Goal: Information Seeking & Learning: Learn about a topic

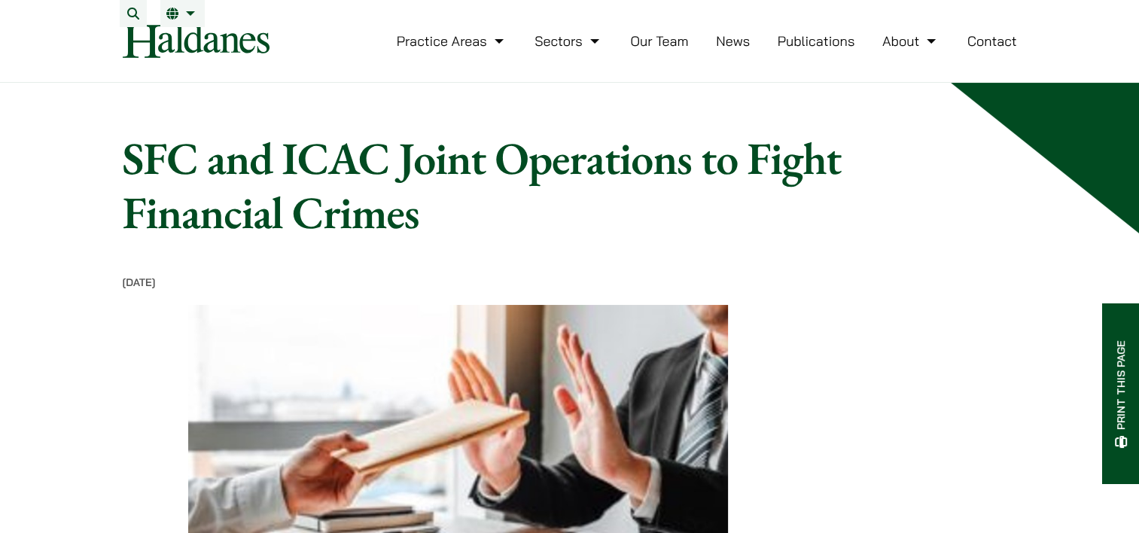
click at [741, 50] on link "News" at bounding box center [733, 40] width 34 height 17
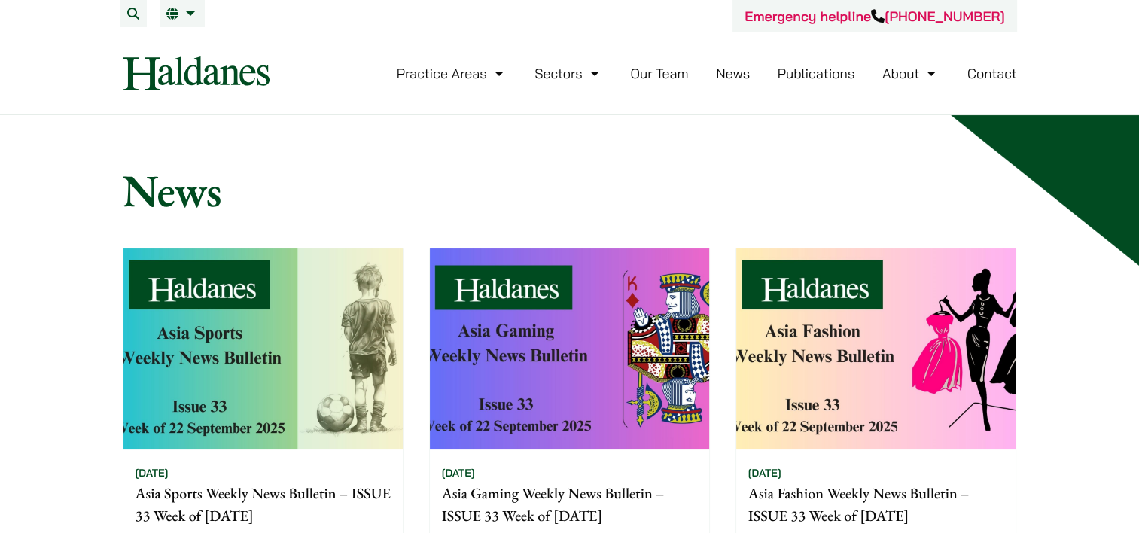
click at [821, 66] on link "Publications" at bounding box center [817, 73] width 78 height 17
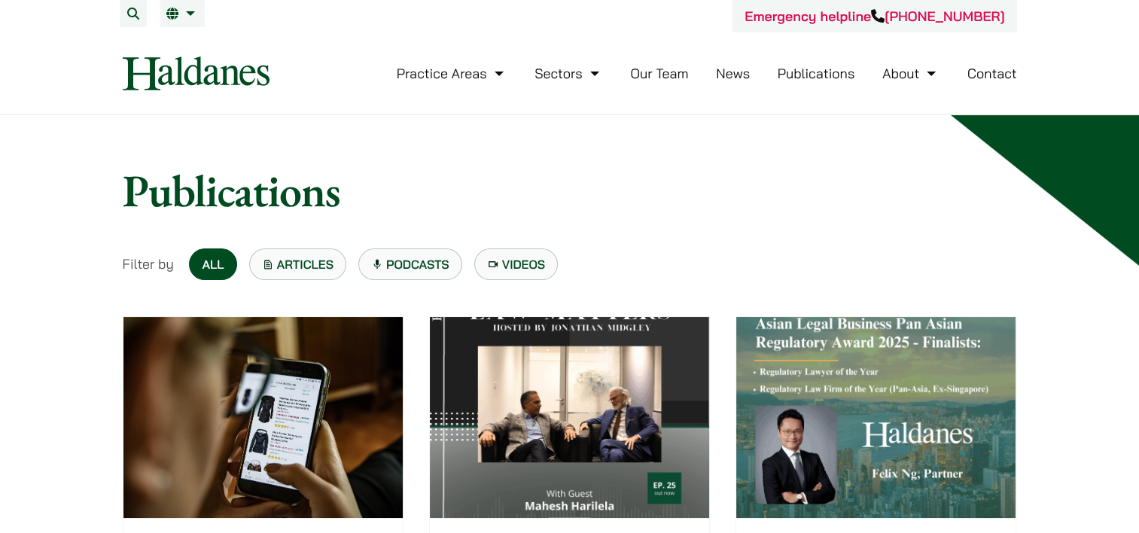
click at [733, 72] on link "News" at bounding box center [733, 73] width 34 height 17
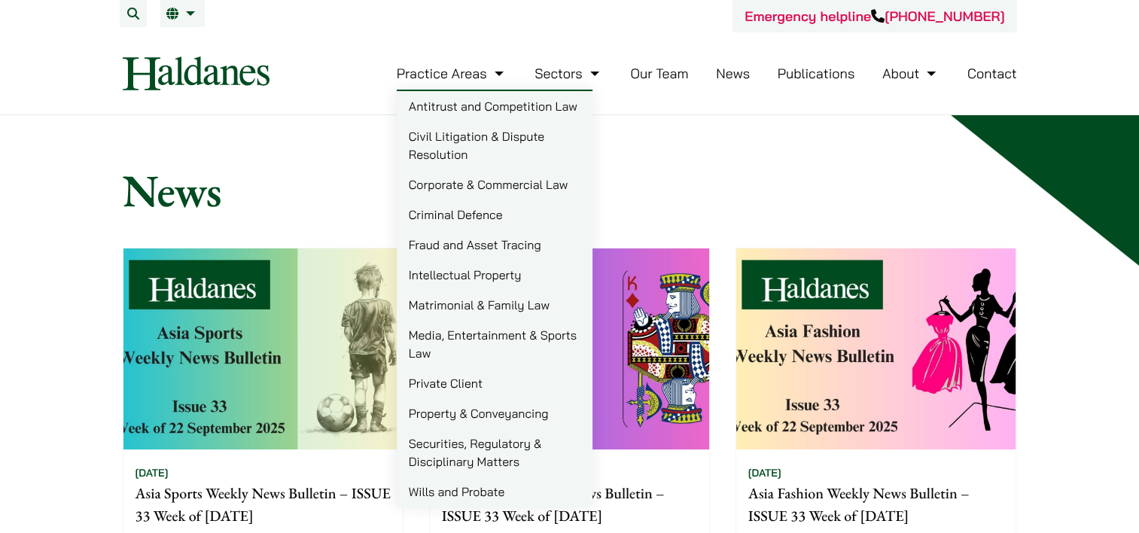
click at [438, 448] on link "Securities, Regulatory & Disciplinary Matters" at bounding box center [495, 452] width 196 height 48
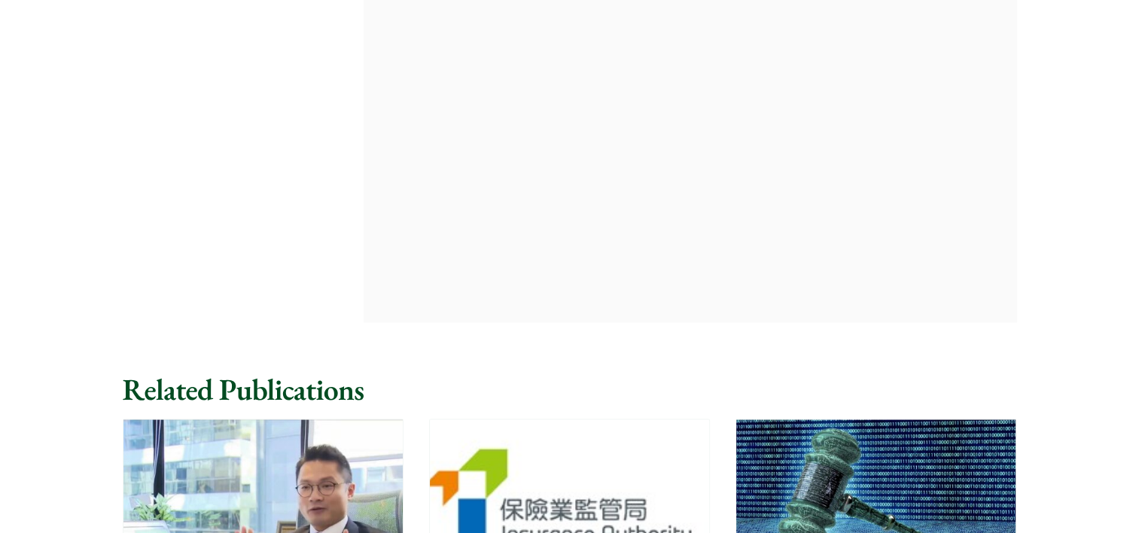
scroll to position [2937, 0]
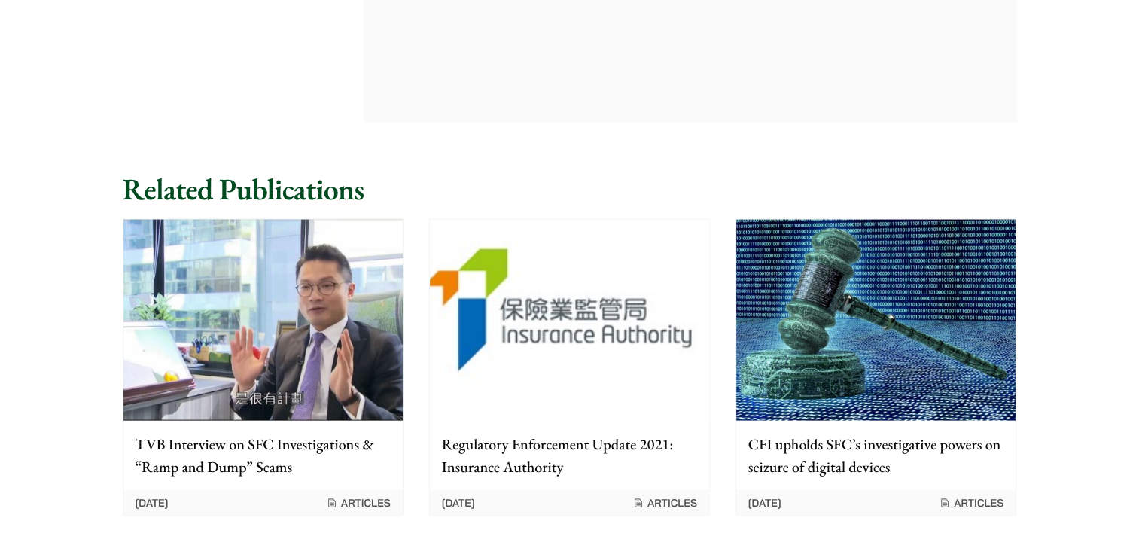
click at [919, 321] on img at bounding box center [875, 320] width 279 height 201
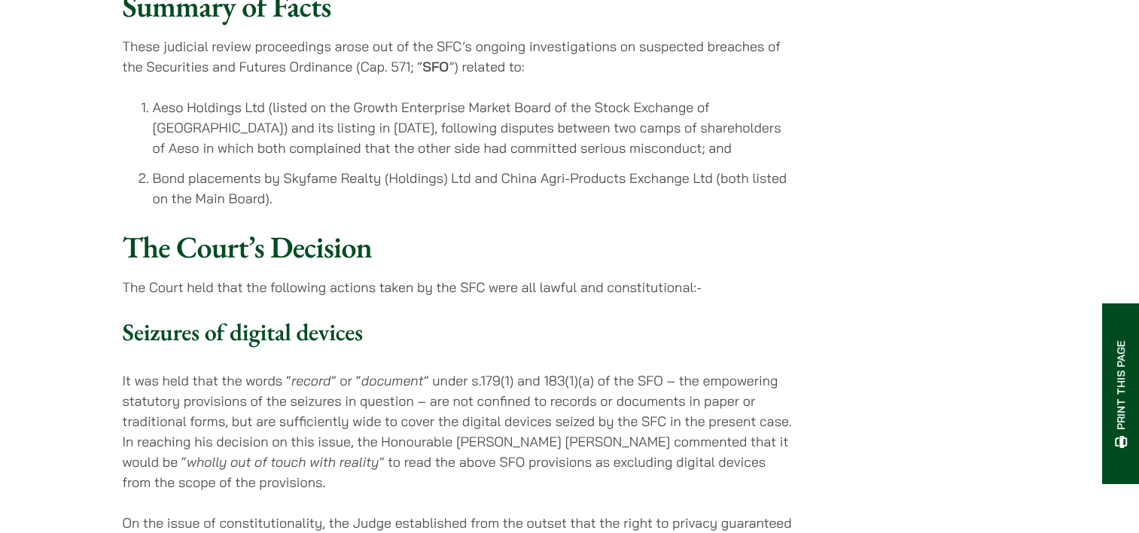
scroll to position [678, 0]
